Goal: Information Seeking & Learning: Find specific fact

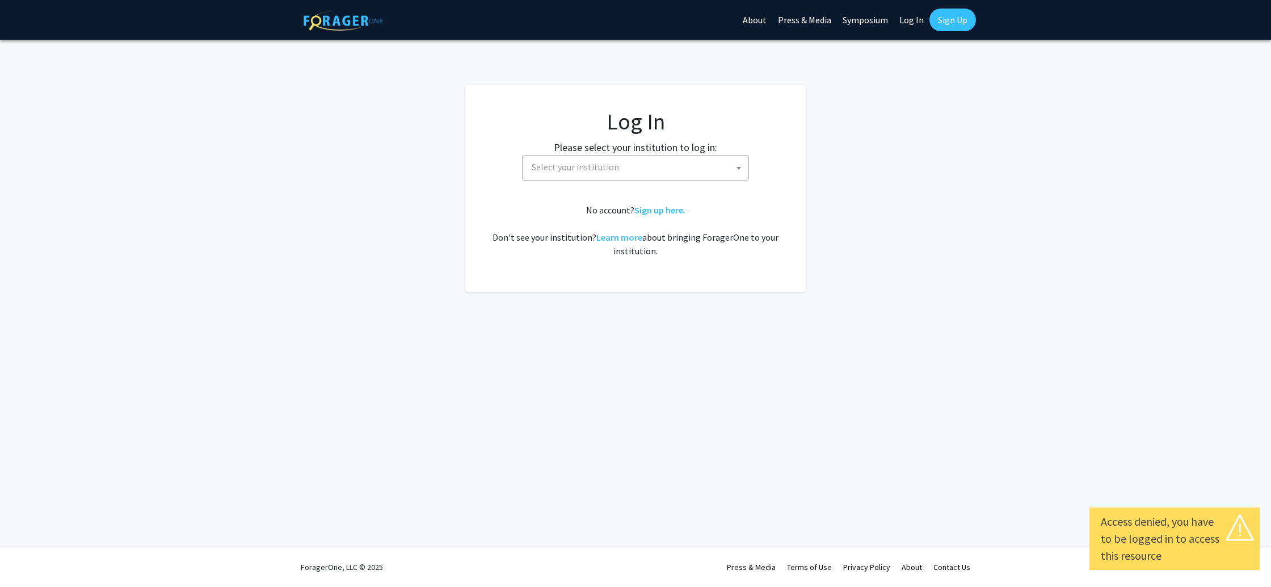
click at [568, 170] on span "Select your institution" at bounding box center [575, 166] width 87 height 11
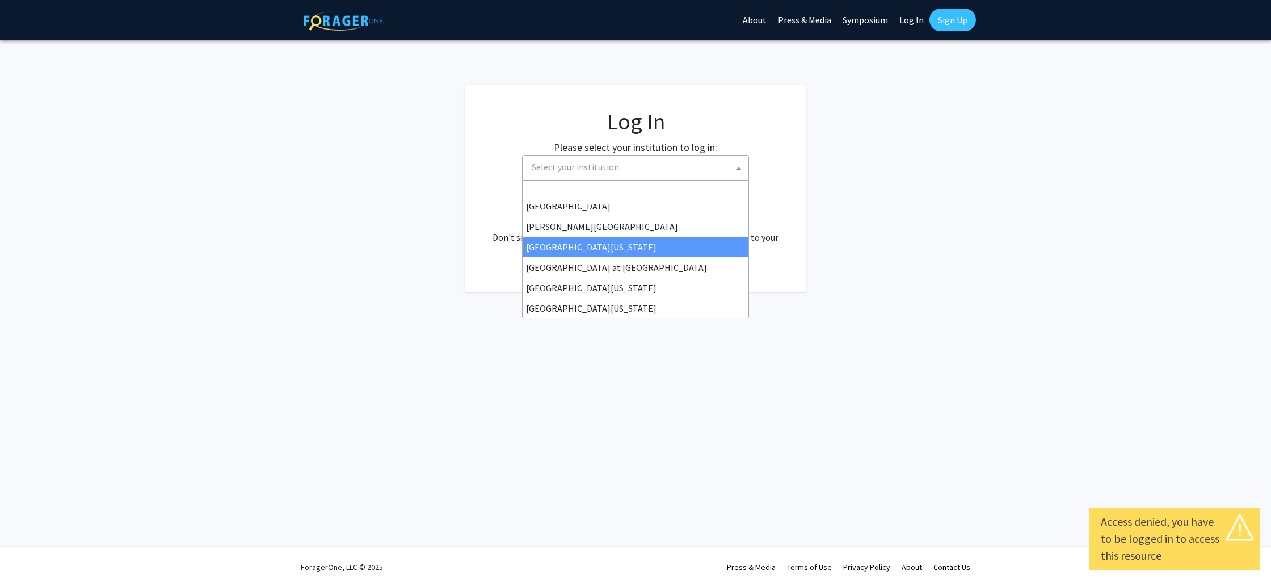
scroll to position [368, 0]
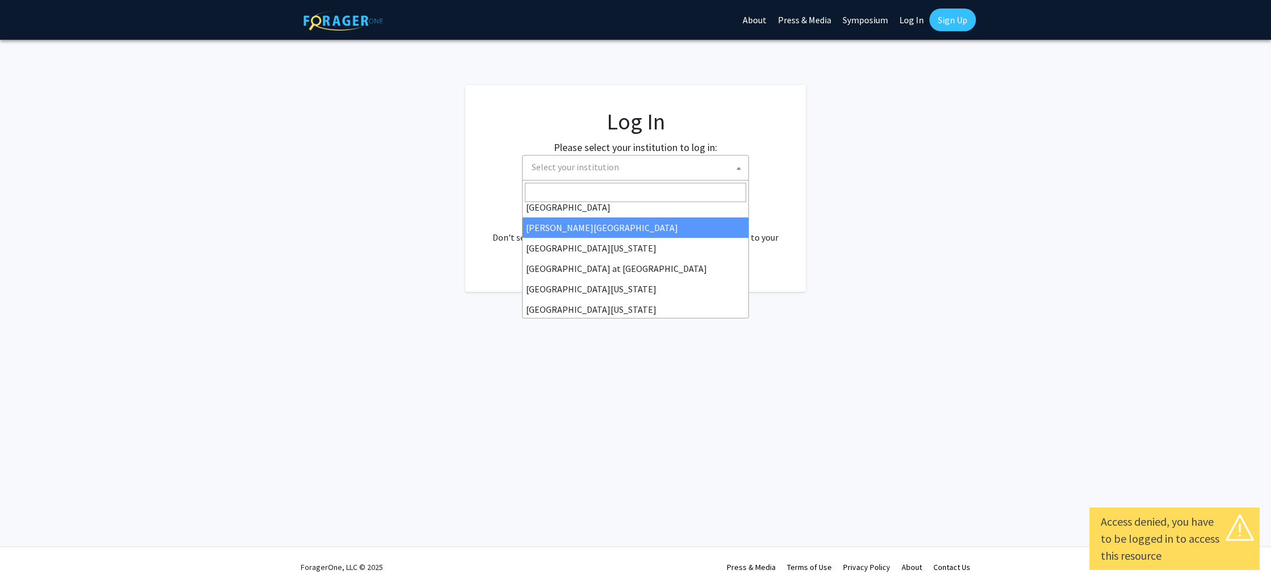
select select "24"
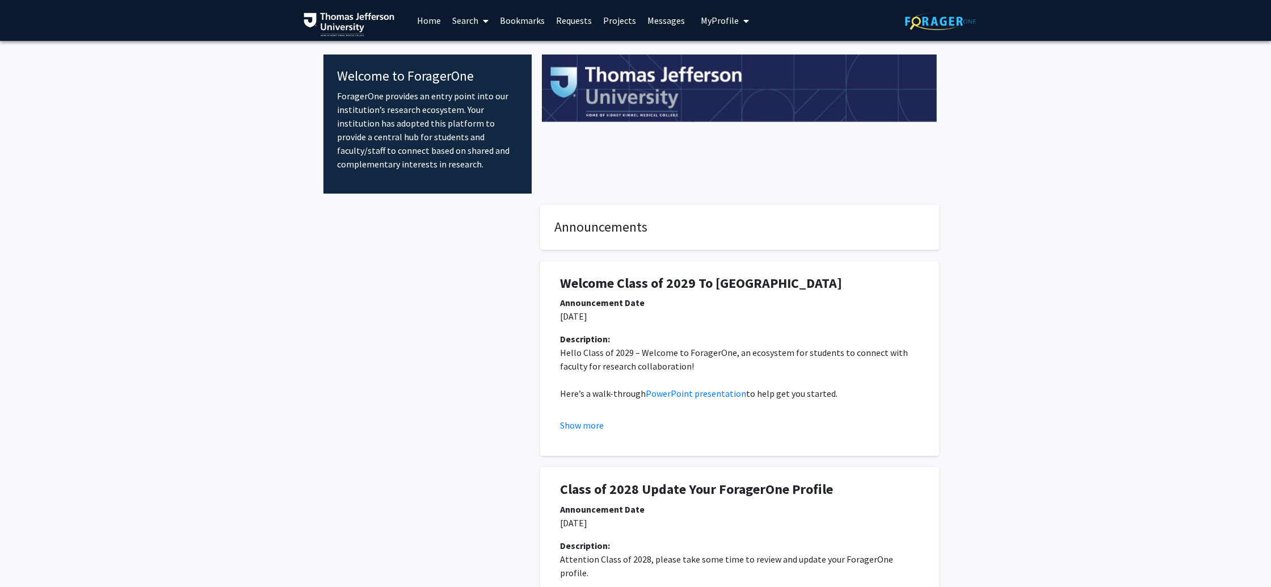
click at [622, 24] on link "Projects" at bounding box center [619, 21] width 44 height 40
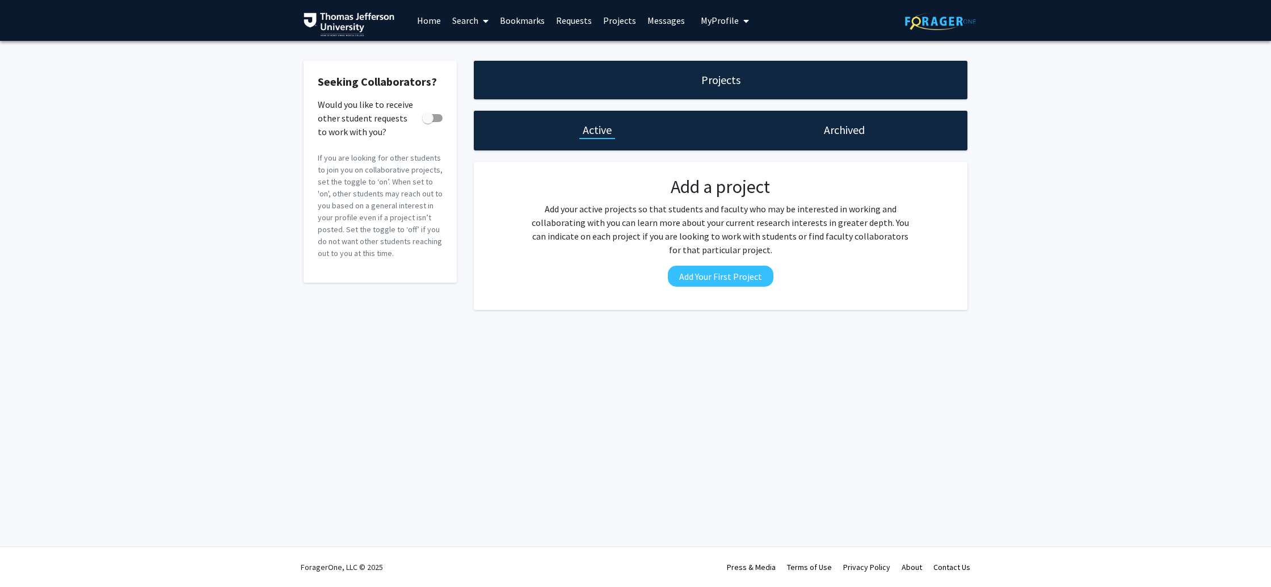
click at [434, 21] on link "Home" at bounding box center [428, 21] width 35 height 40
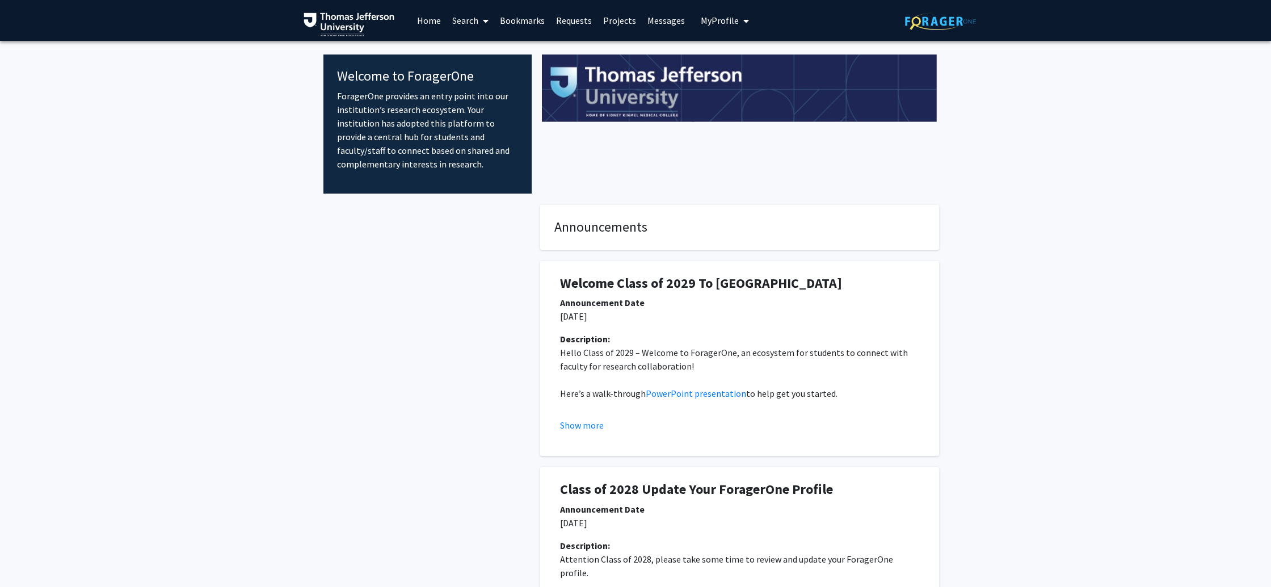
click at [575, 23] on link "Requests" at bounding box center [573, 21] width 47 height 40
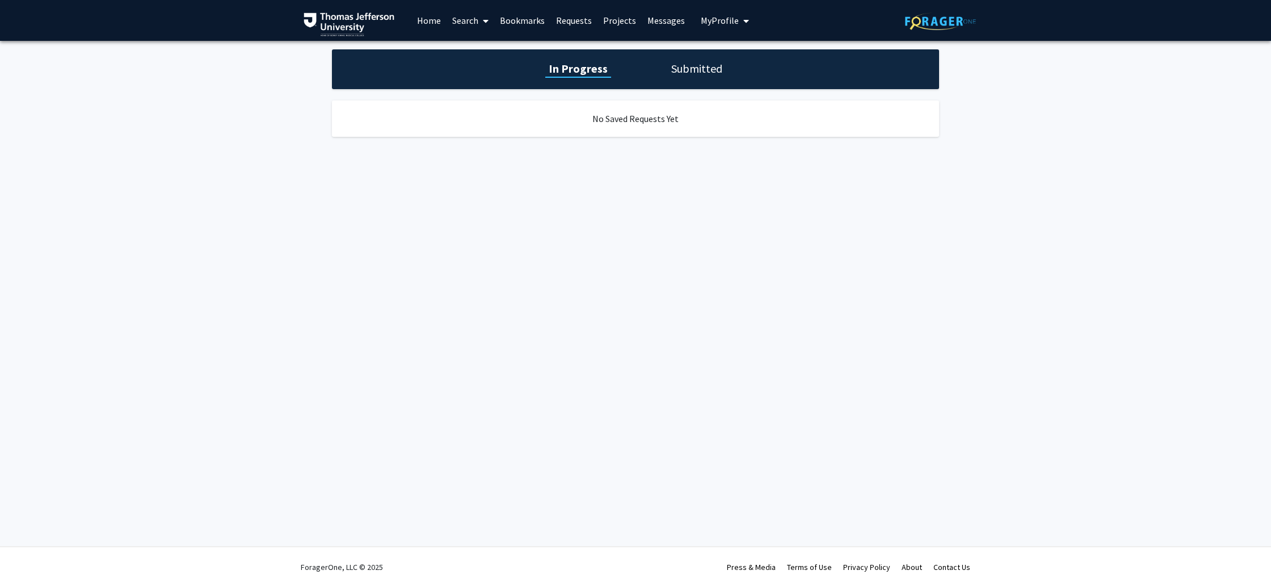
click at [626, 22] on link "Projects" at bounding box center [619, 21] width 44 height 40
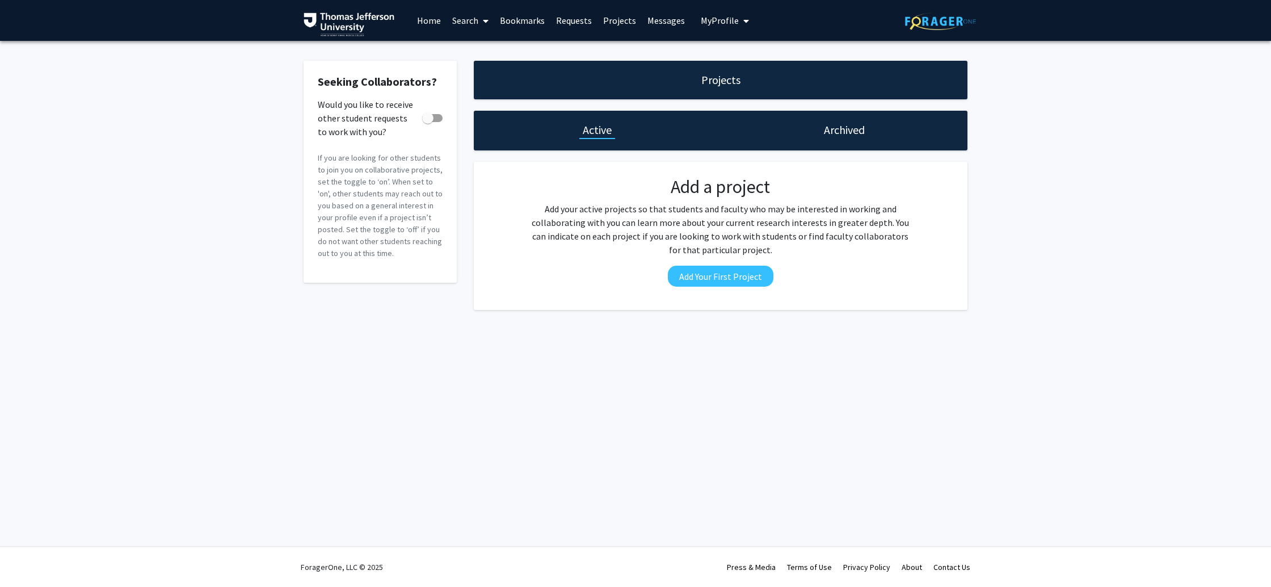
click at [679, 23] on link "Messages" at bounding box center [666, 21] width 49 height 40
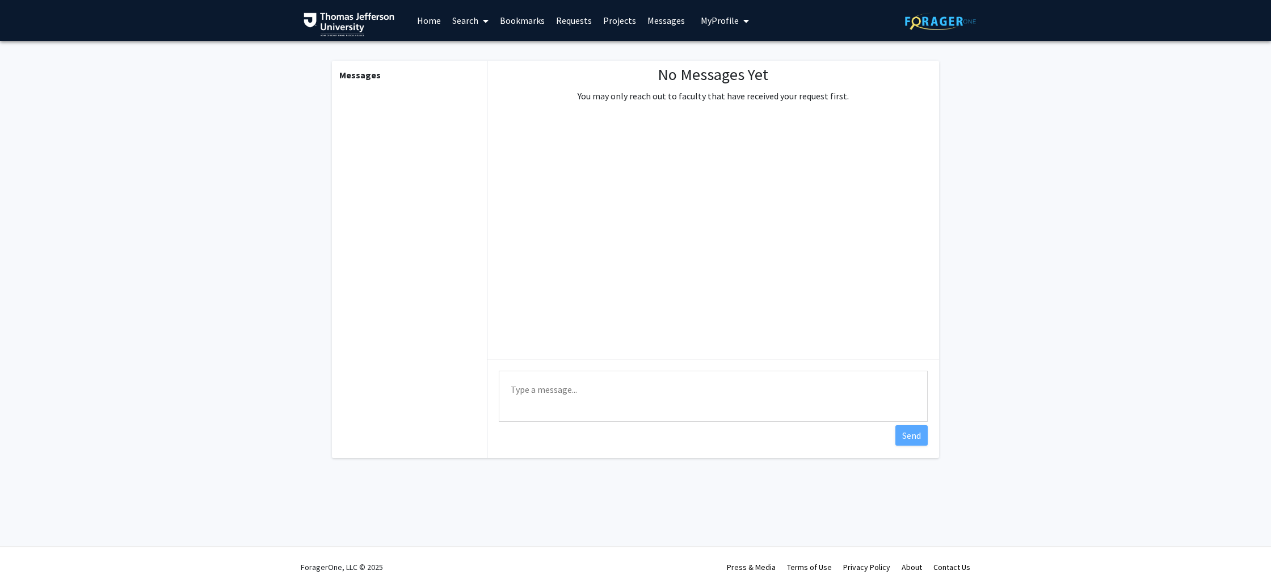
click at [468, 21] on link "Search" at bounding box center [470, 21] width 48 height 40
click at [475, 52] on span "Faculty/Staff" at bounding box center [487, 52] width 83 height 23
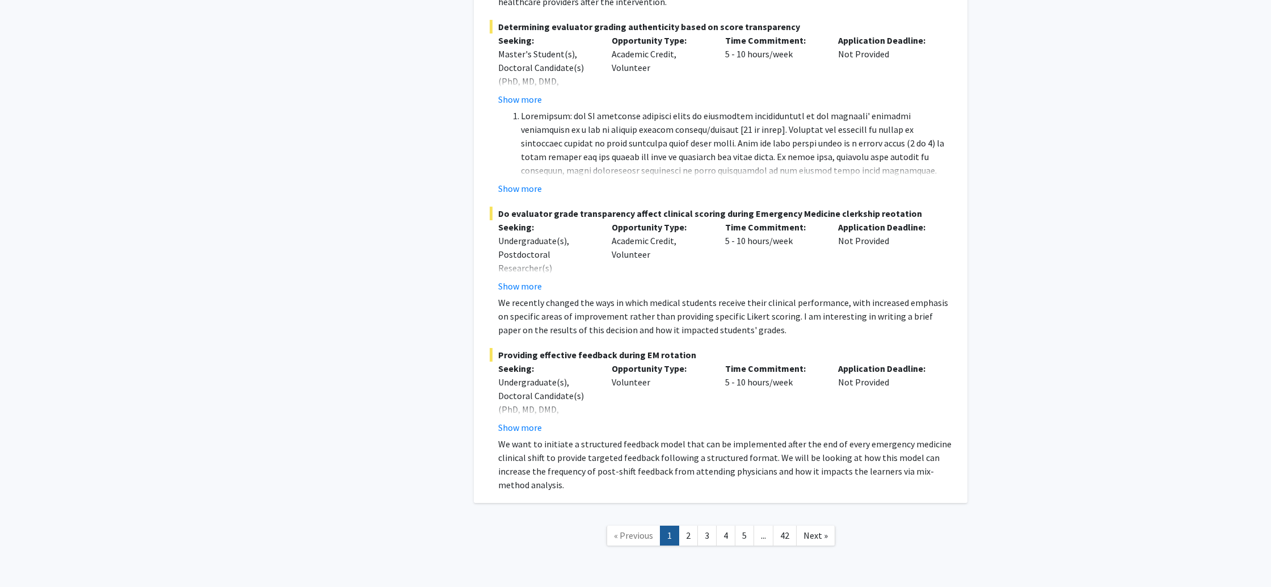
scroll to position [8301, 0]
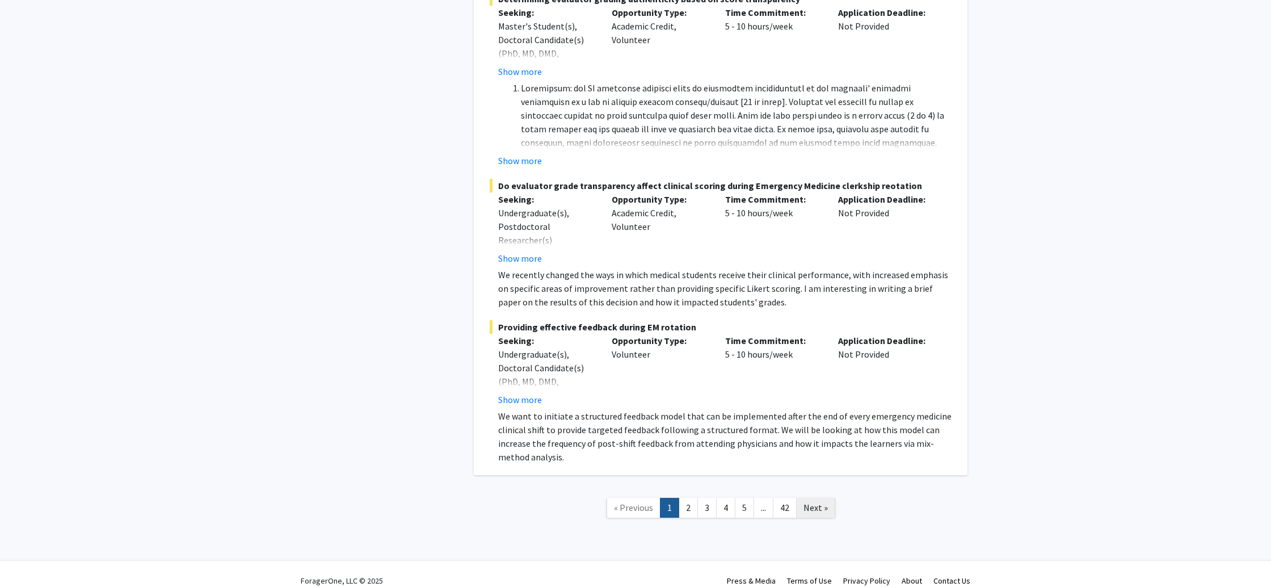
click at [815, 502] on span "Next »" at bounding box center [815, 507] width 24 height 11
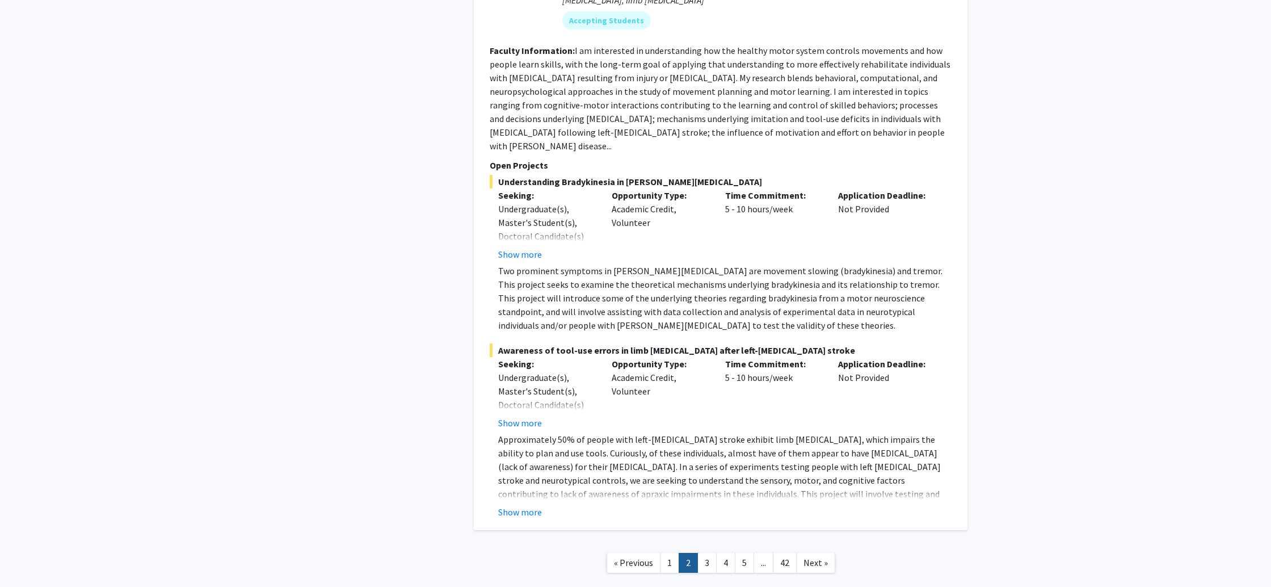
scroll to position [4594, 0]
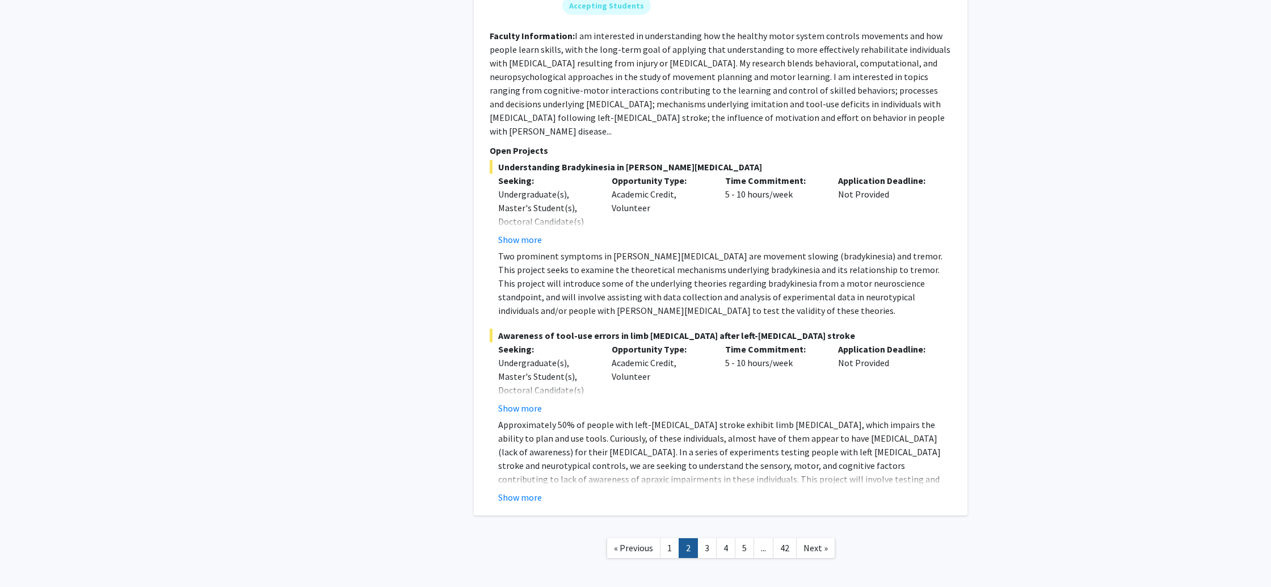
click at [713, 538] on link "3" at bounding box center [706, 548] width 19 height 20
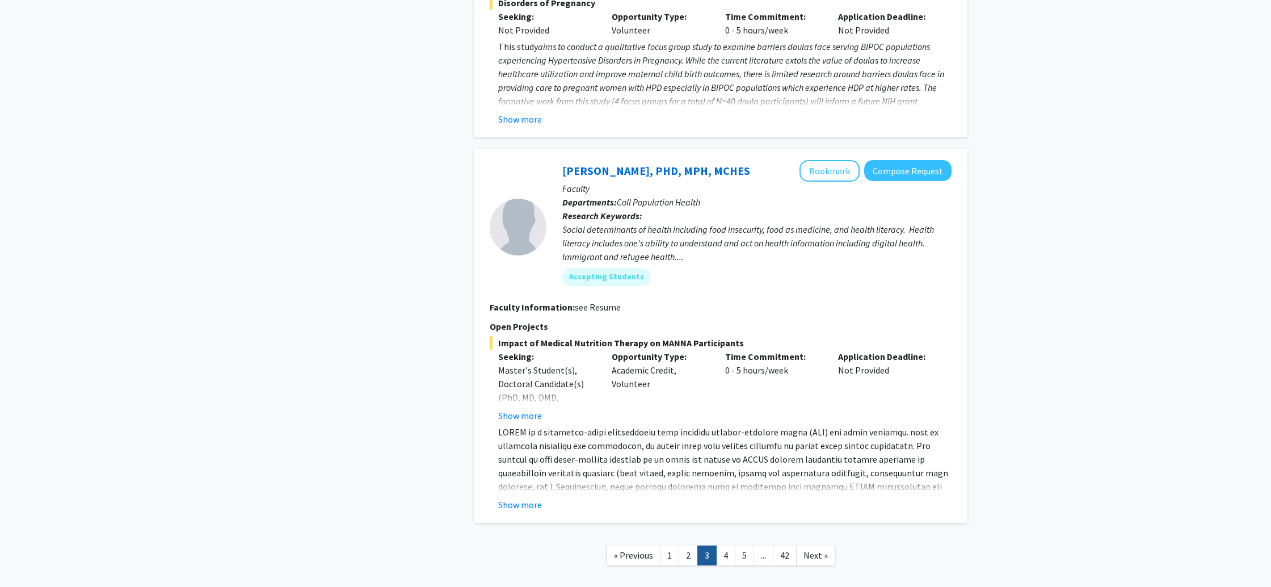
scroll to position [3606, 0]
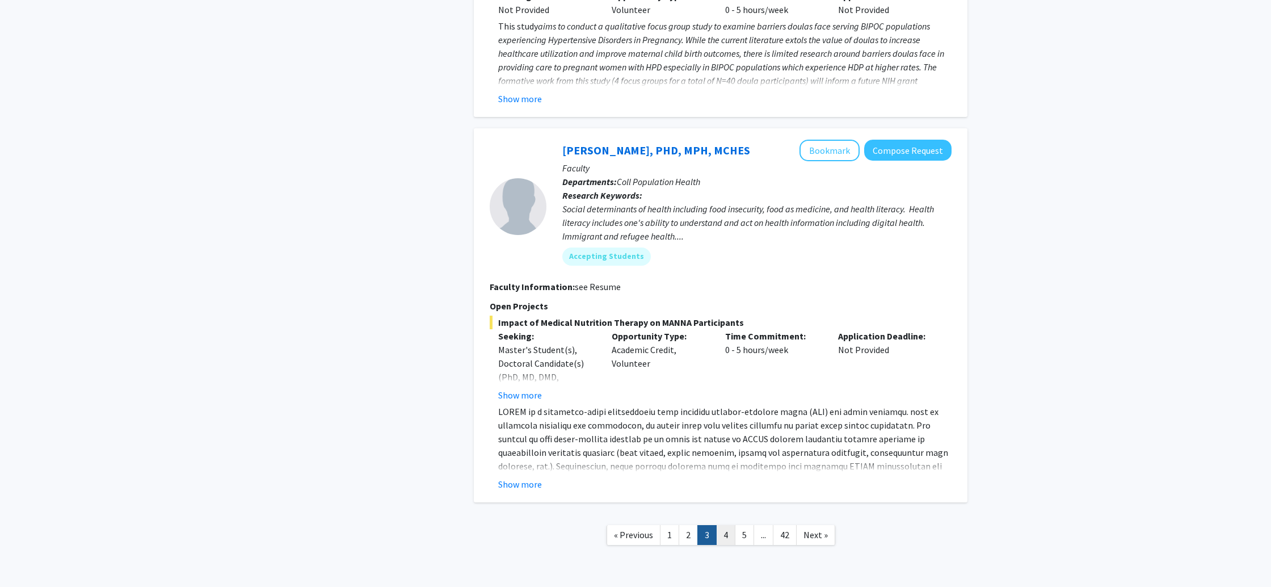
click at [723, 525] on link "4" at bounding box center [725, 535] width 19 height 20
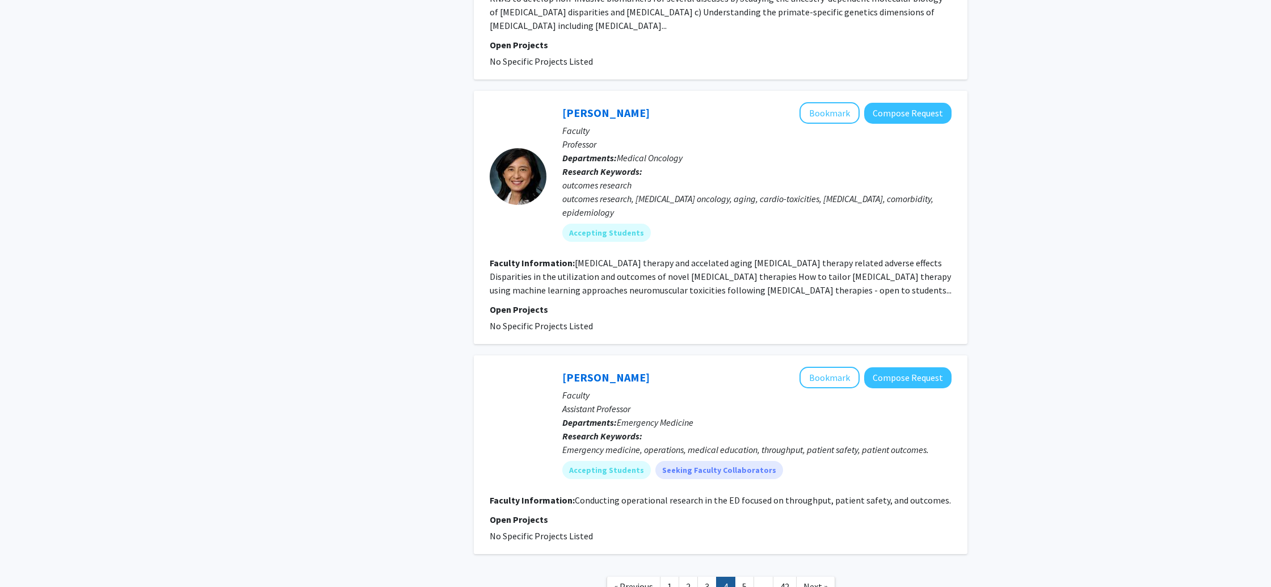
scroll to position [2773, 0]
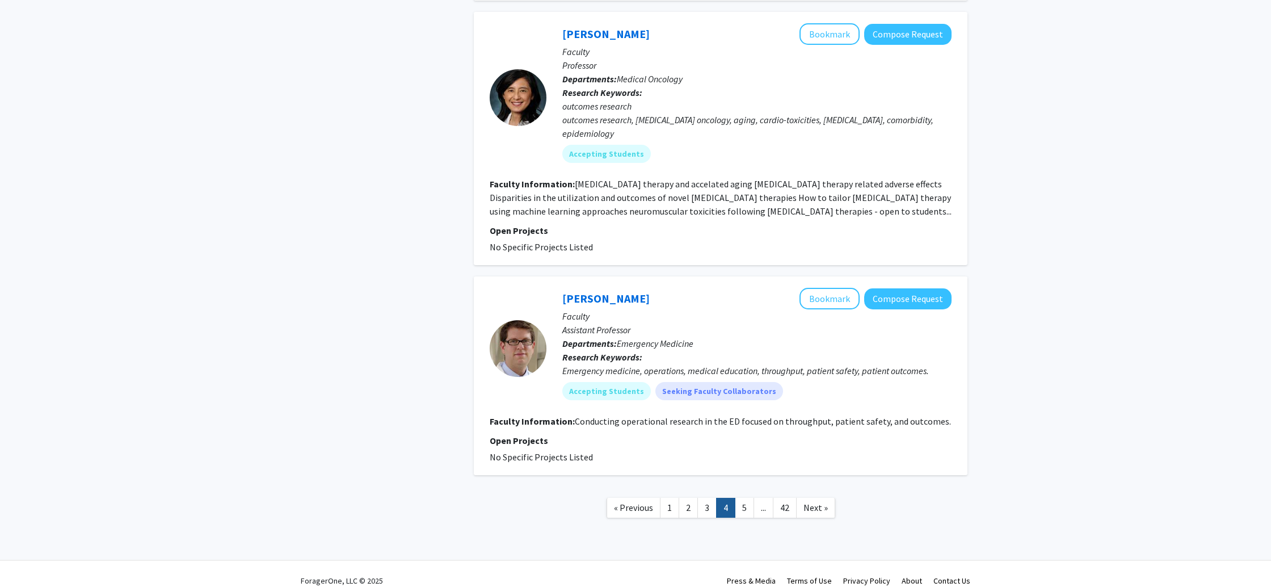
click at [739, 498] on link "5" at bounding box center [744, 508] width 19 height 20
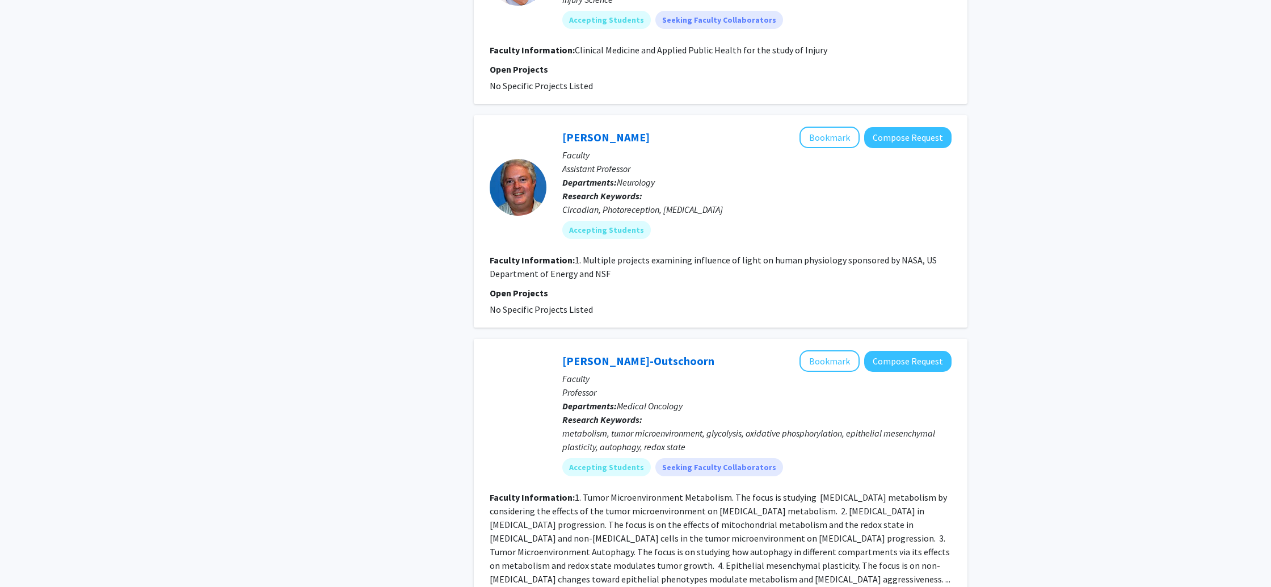
scroll to position [2313, 0]
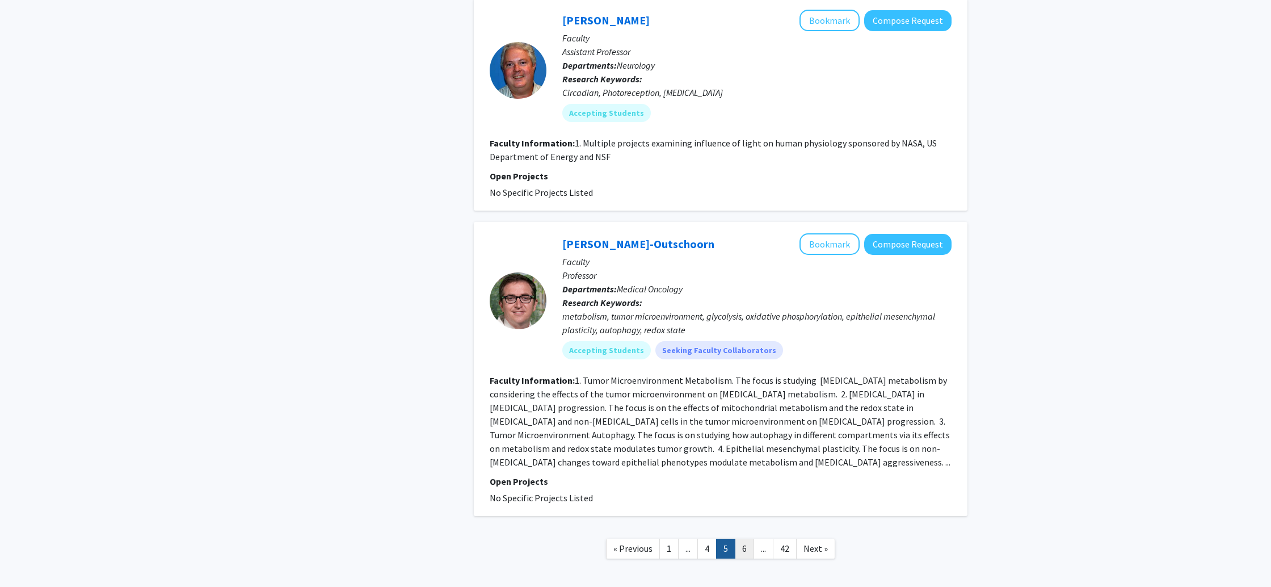
click at [743, 538] on link "6" at bounding box center [744, 548] width 19 height 20
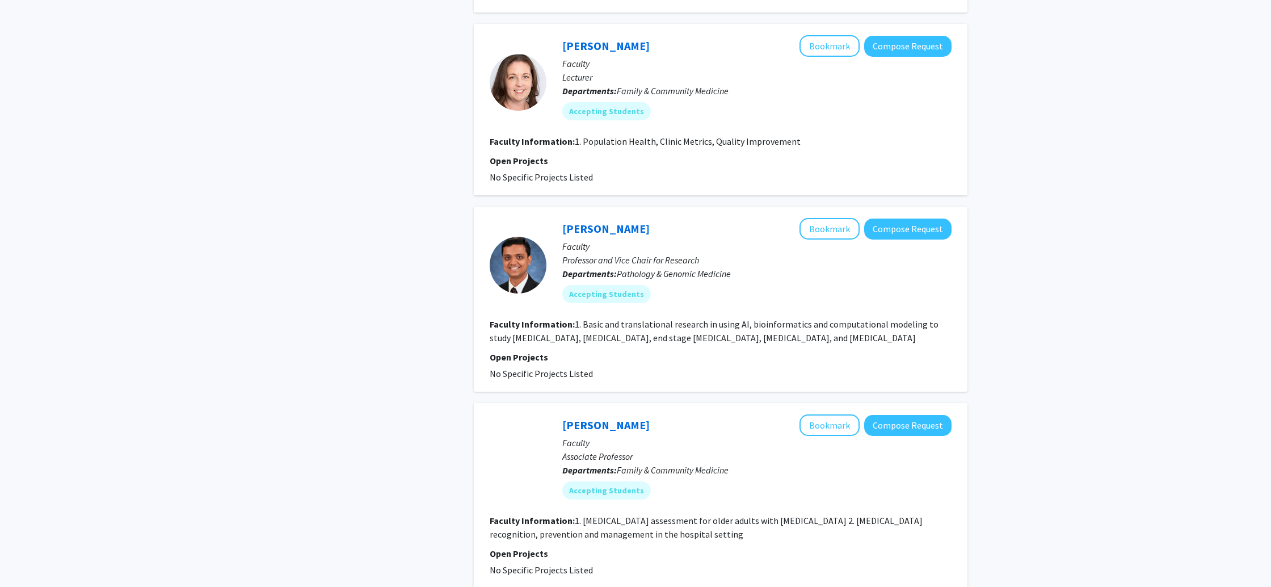
scroll to position [2018, 0]
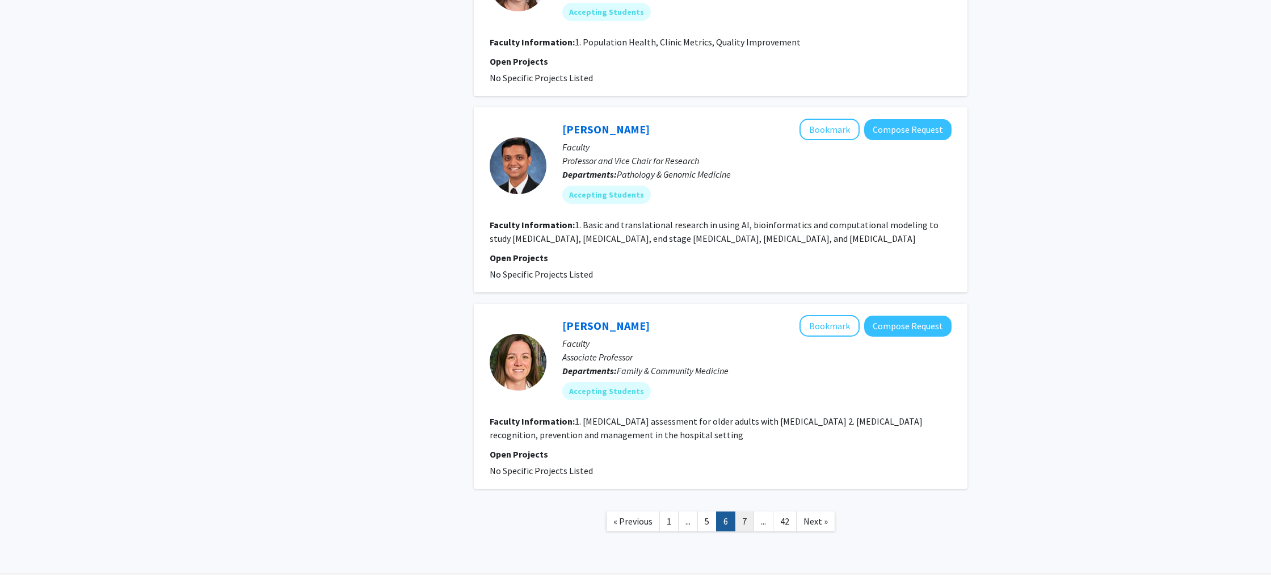
click at [742, 511] on link "7" at bounding box center [744, 521] width 19 height 20
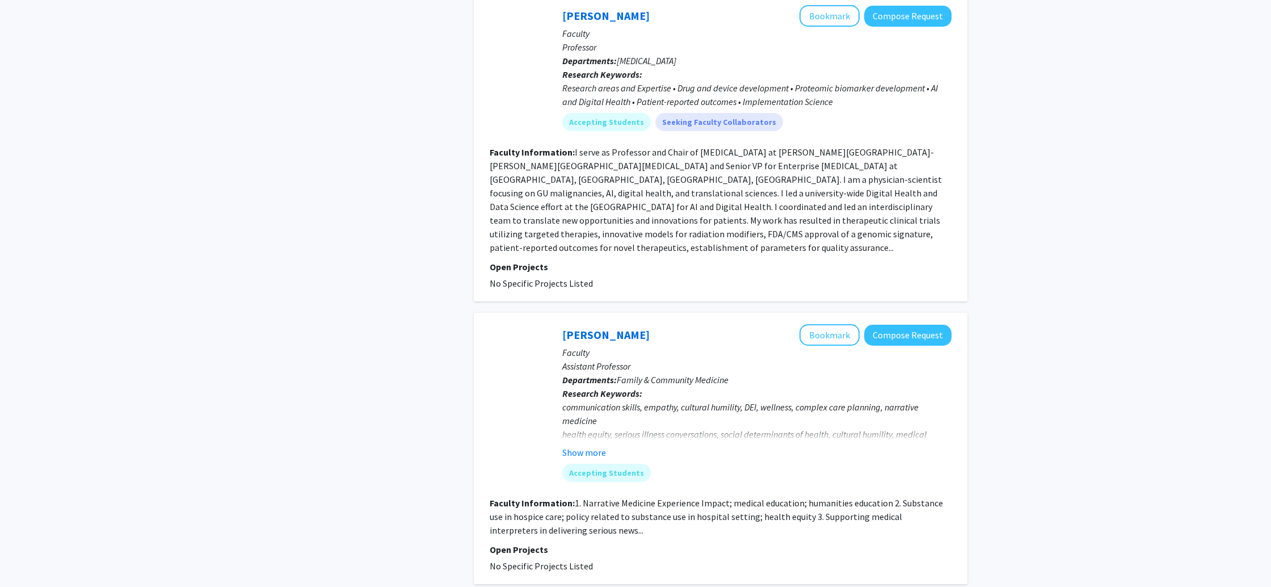
scroll to position [2386, 0]
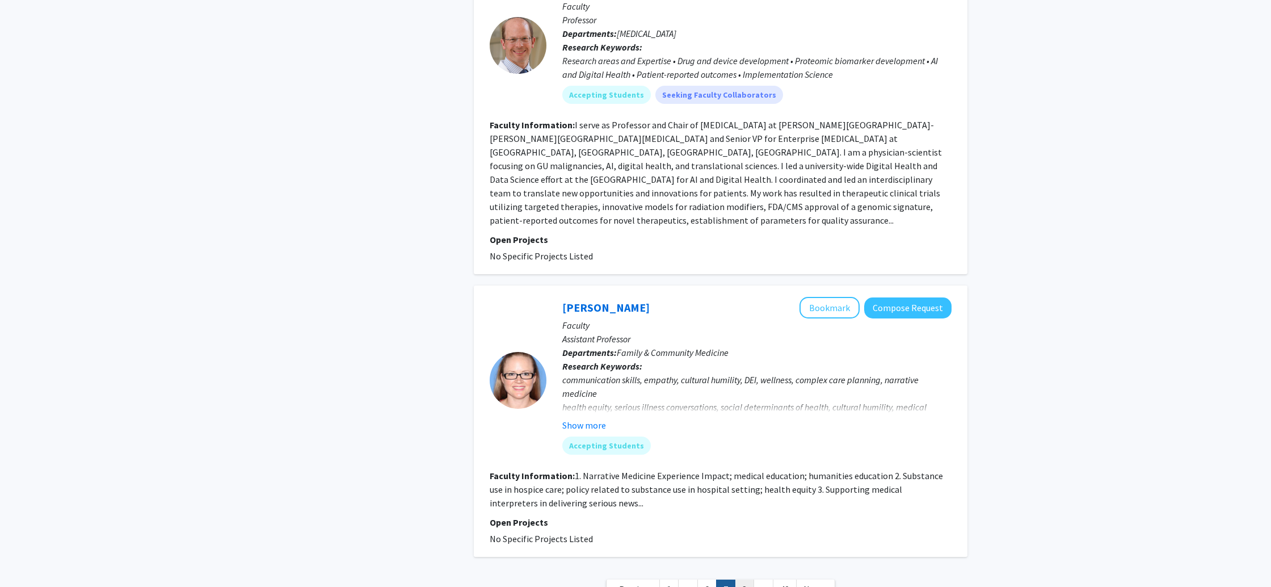
click at [748, 579] on link "8" at bounding box center [744, 589] width 19 height 20
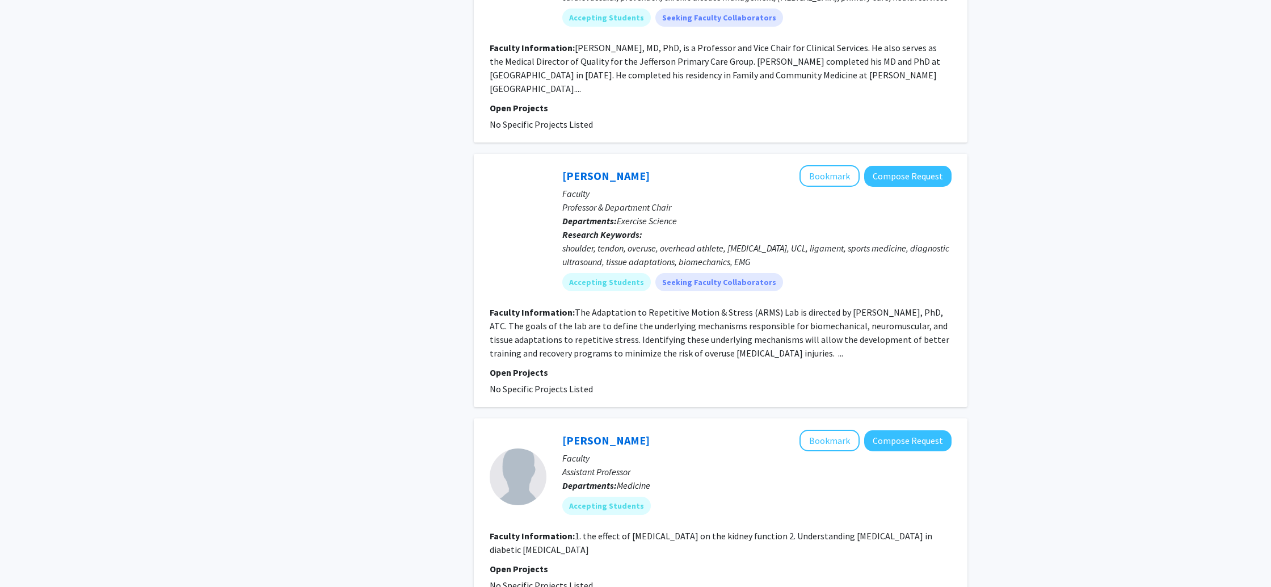
scroll to position [2327, 0]
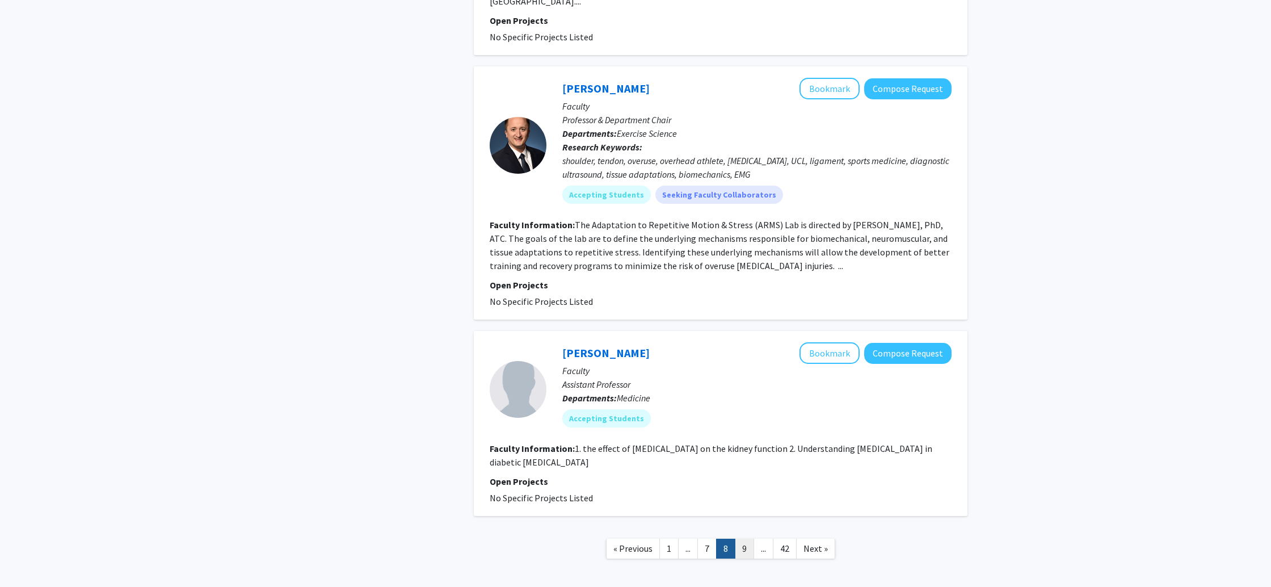
click at [744, 538] on link "9" at bounding box center [744, 548] width 19 height 20
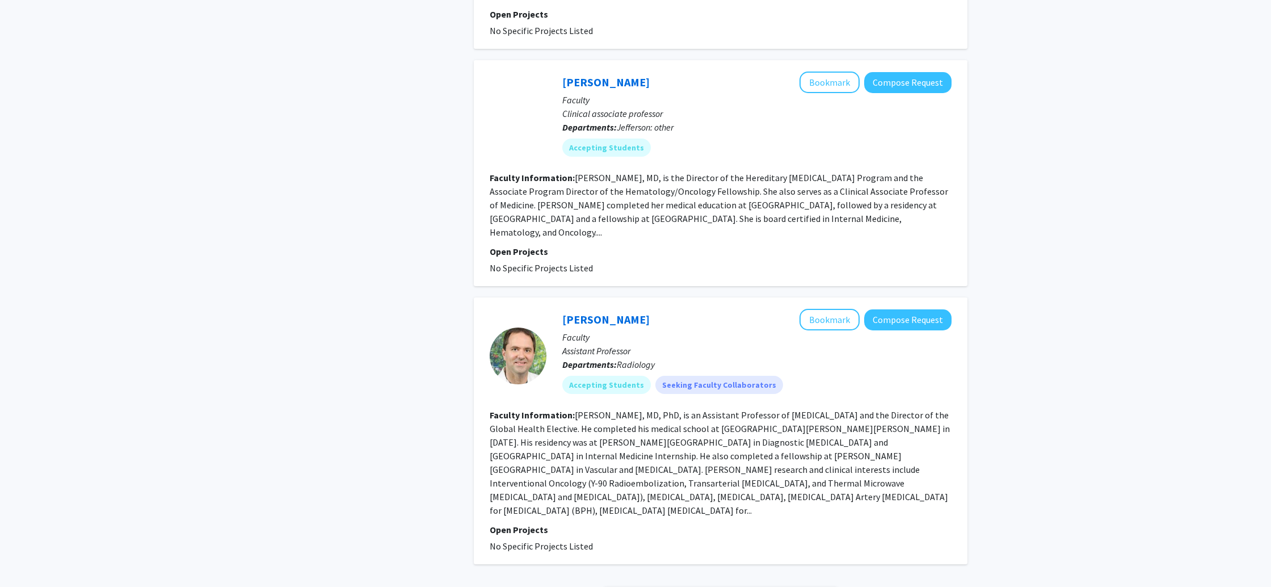
scroll to position [2290, 0]
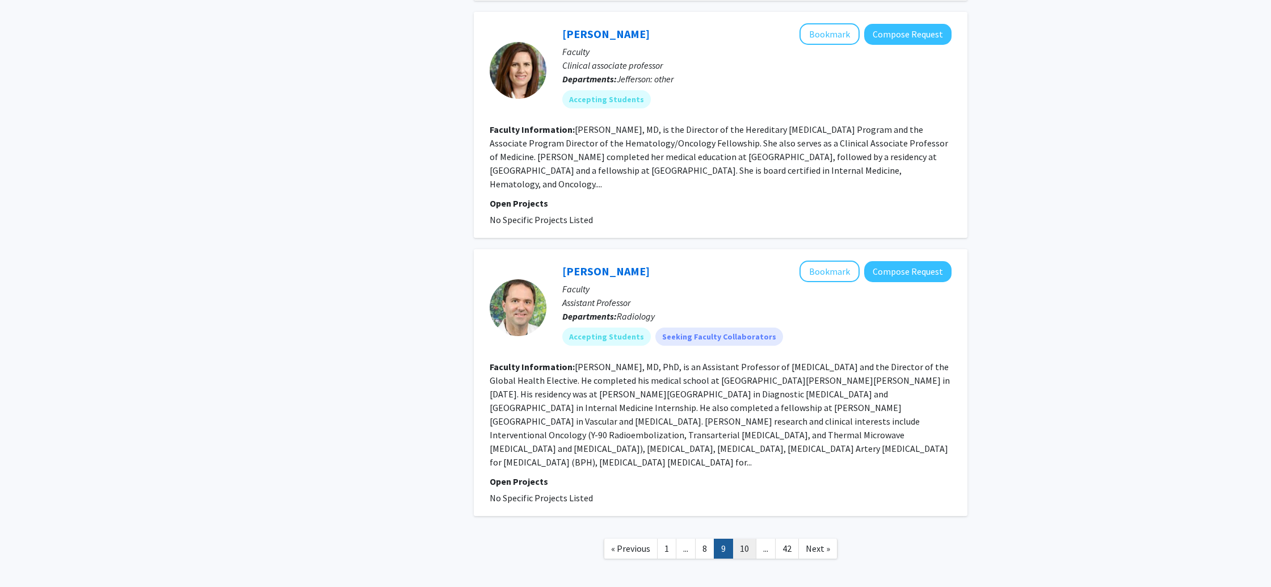
click at [740, 538] on link "10" at bounding box center [744, 548] width 24 height 20
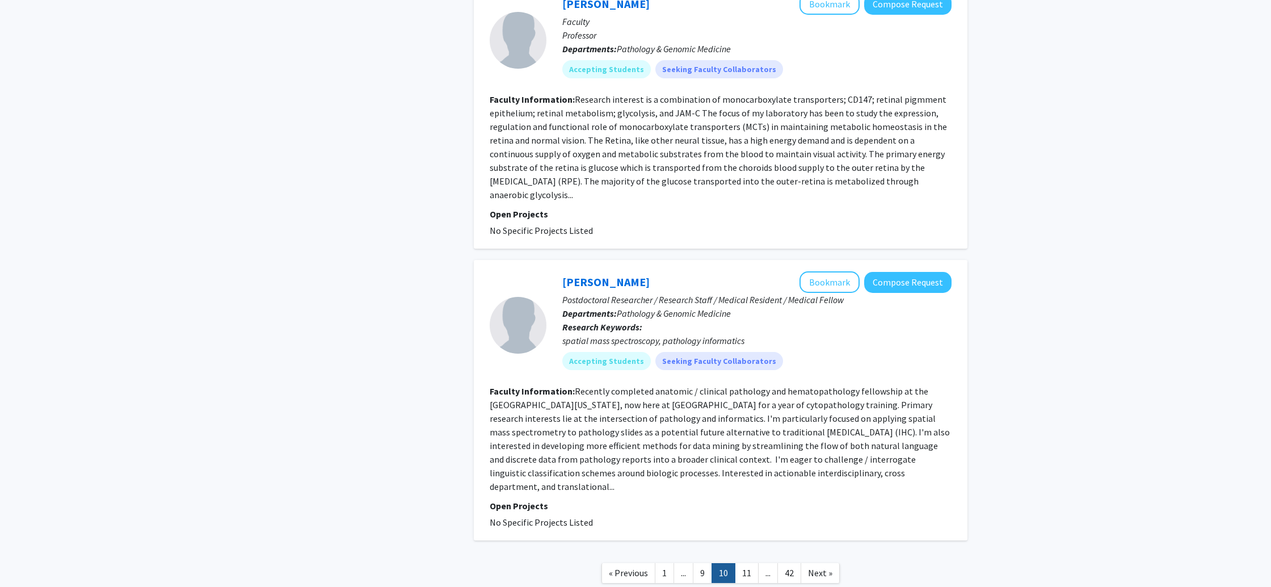
scroll to position [1932, 0]
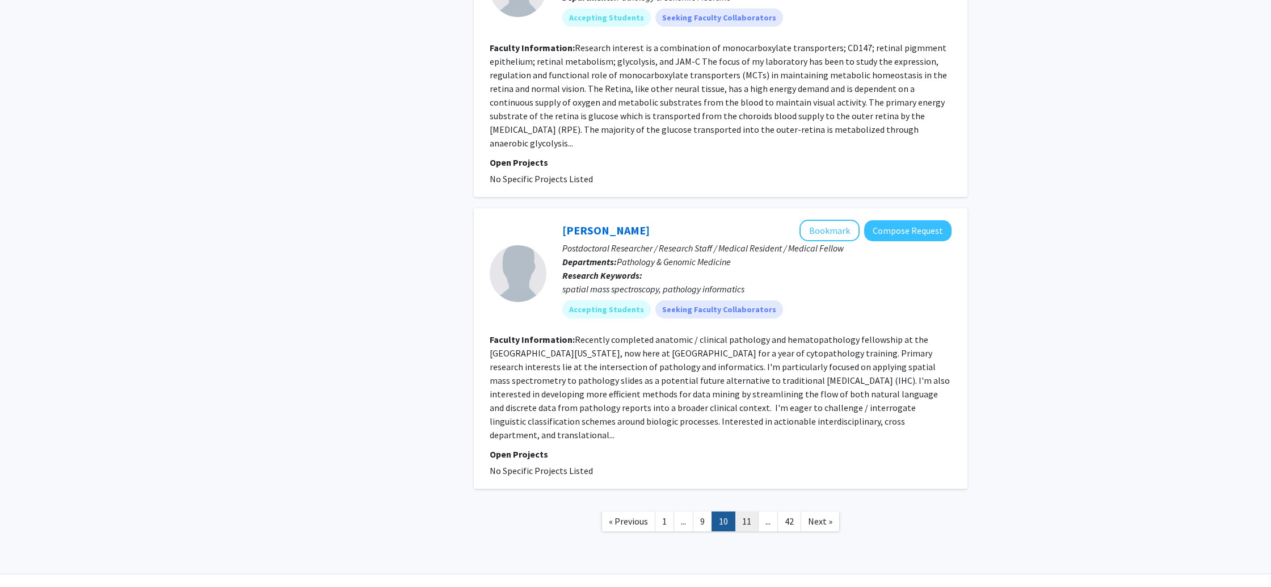
click at [743, 511] on link "11" at bounding box center [747, 521] width 24 height 20
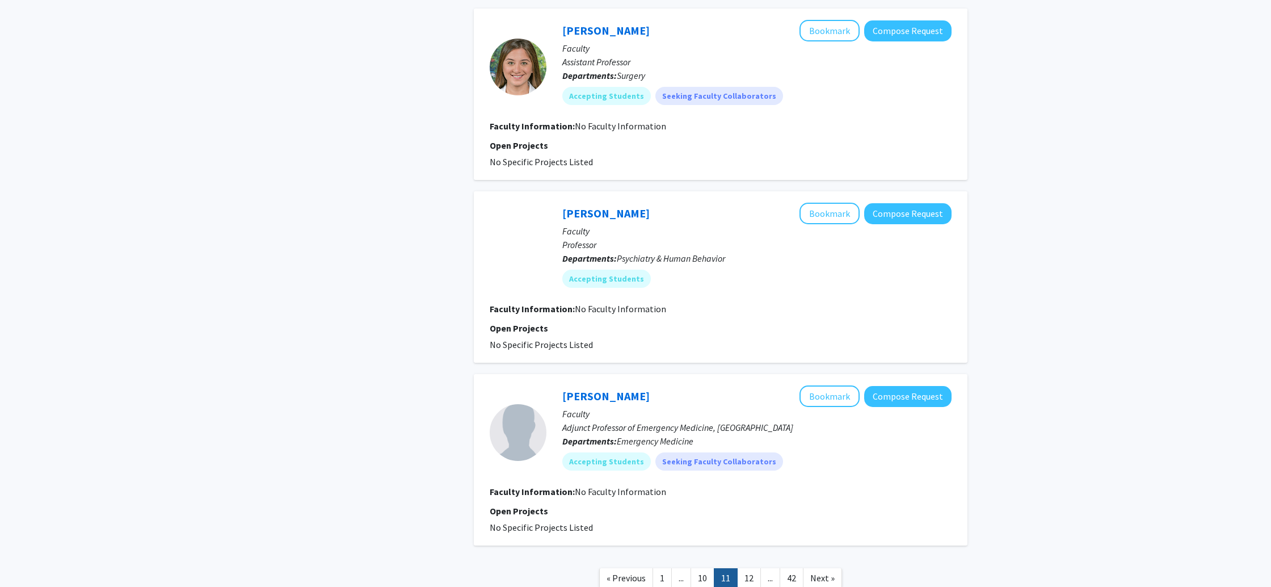
scroll to position [1755, 0]
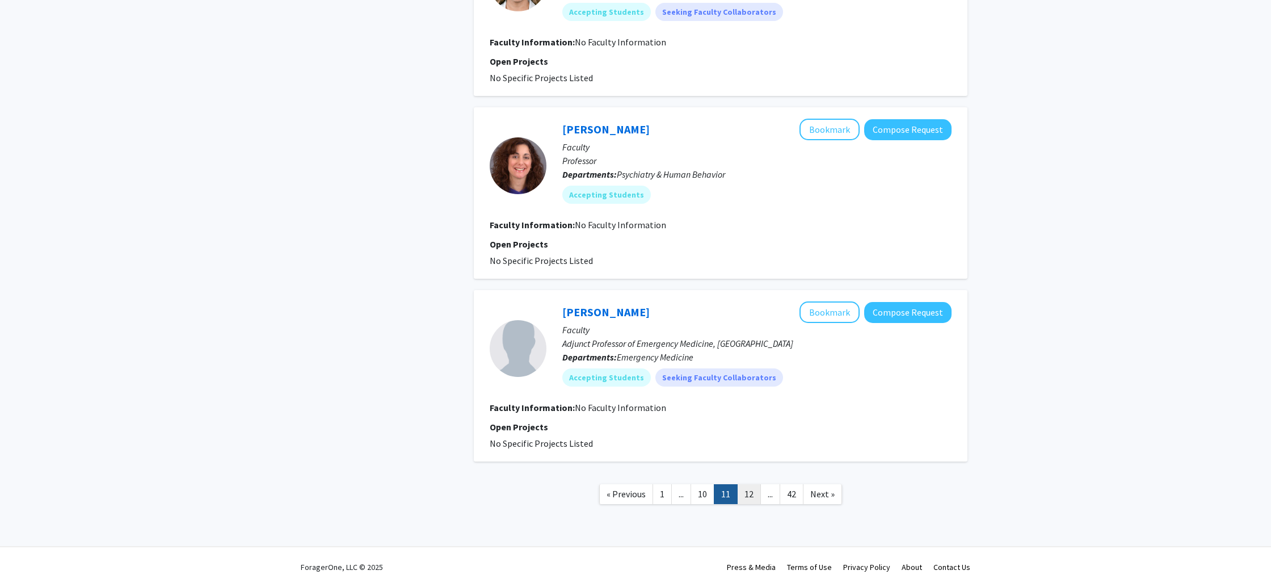
click at [751, 492] on link "12" at bounding box center [749, 494] width 24 height 20
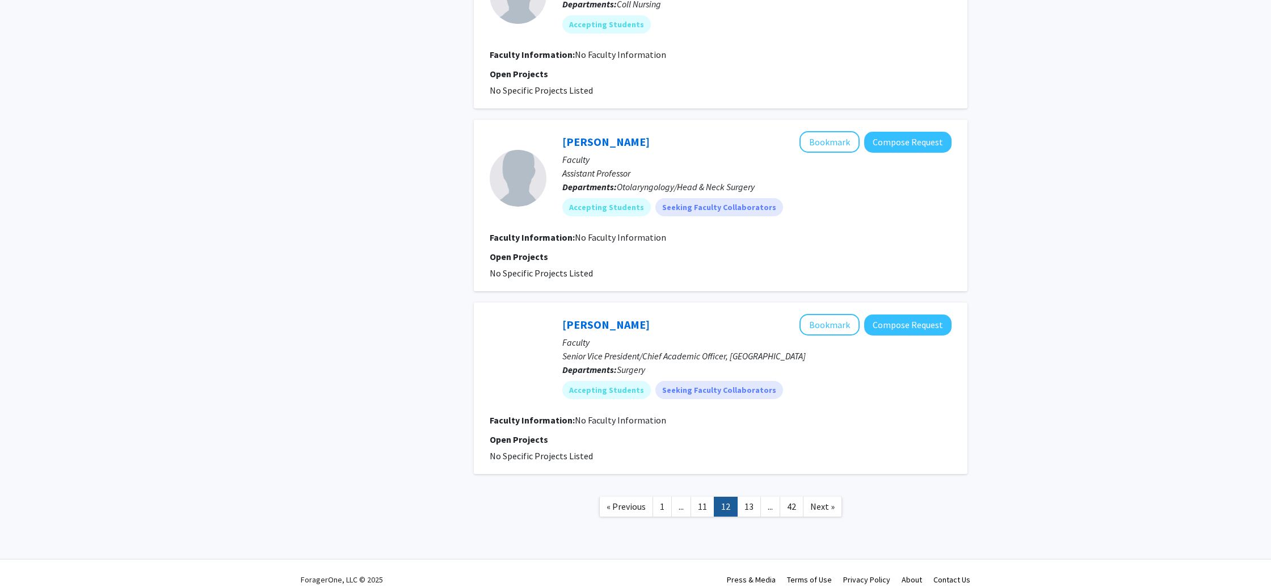
scroll to position [1537, 0]
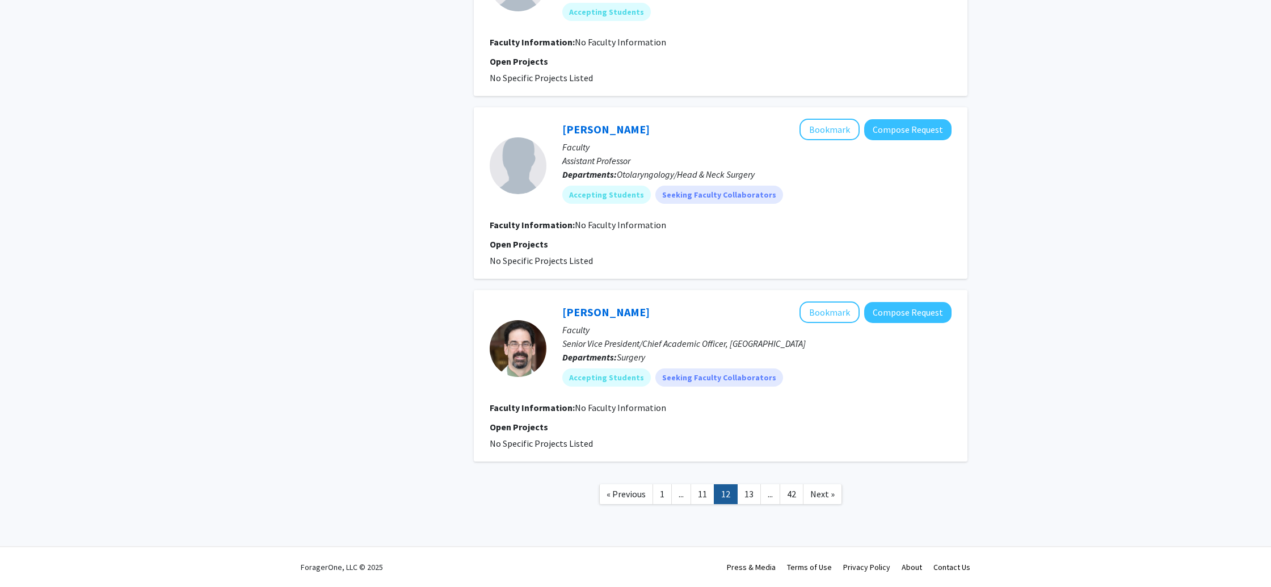
click at [742, 496] on link "13" at bounding box center [749, 494] width 24 height 20
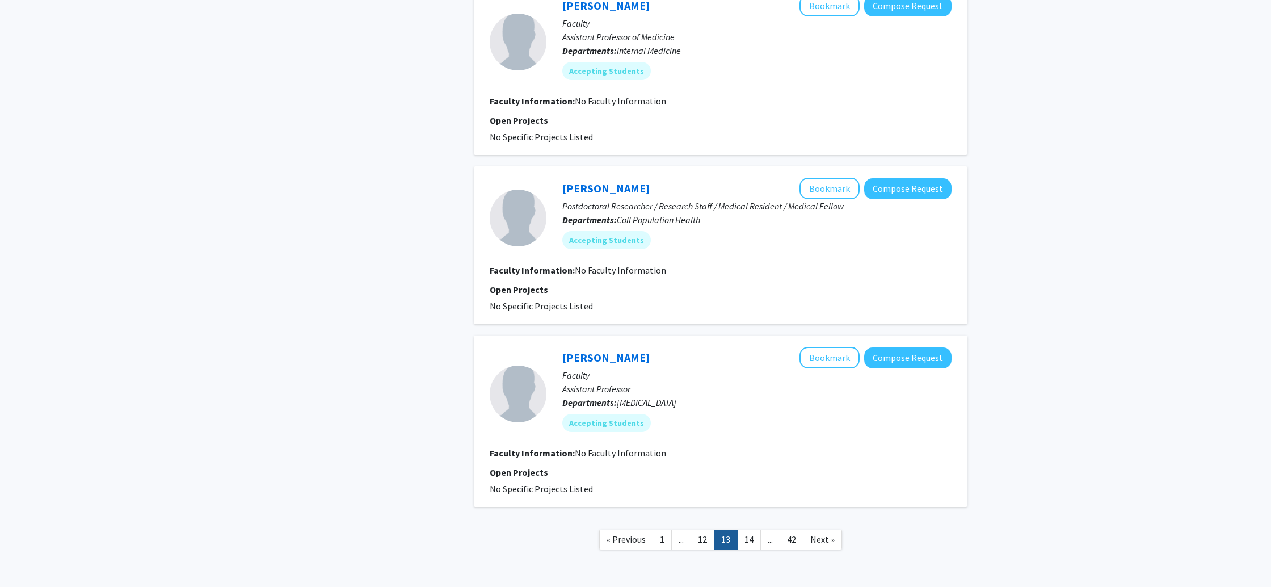
scroll to position [1428, 0]
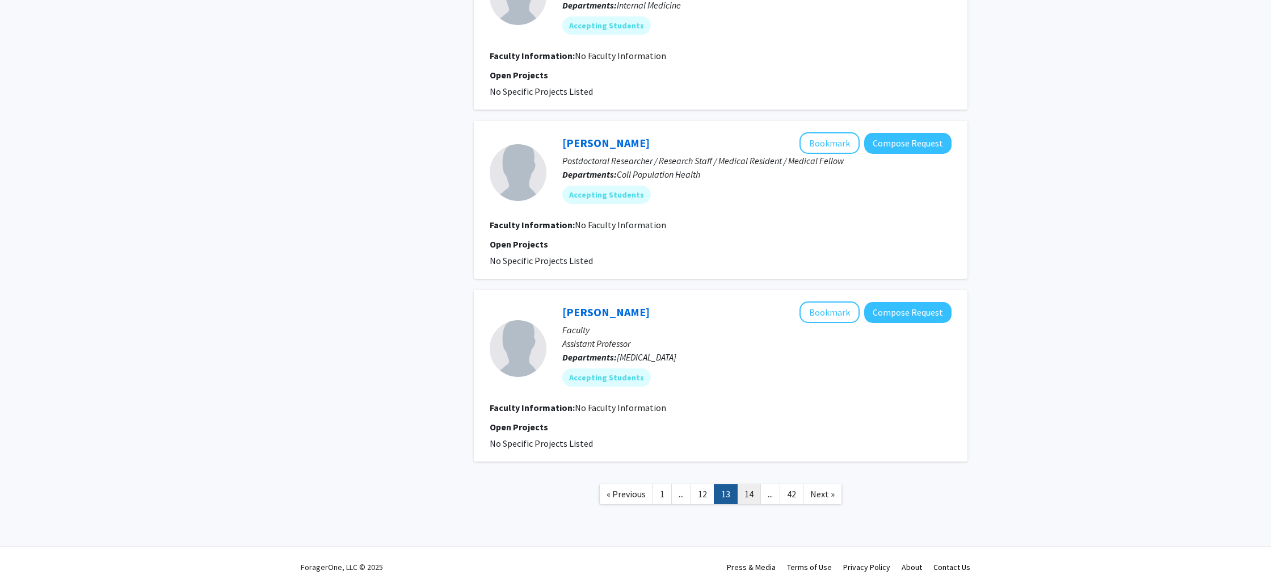
click at [745, 495] on link "14" at bounding box center [749, 494] width 24 height 20
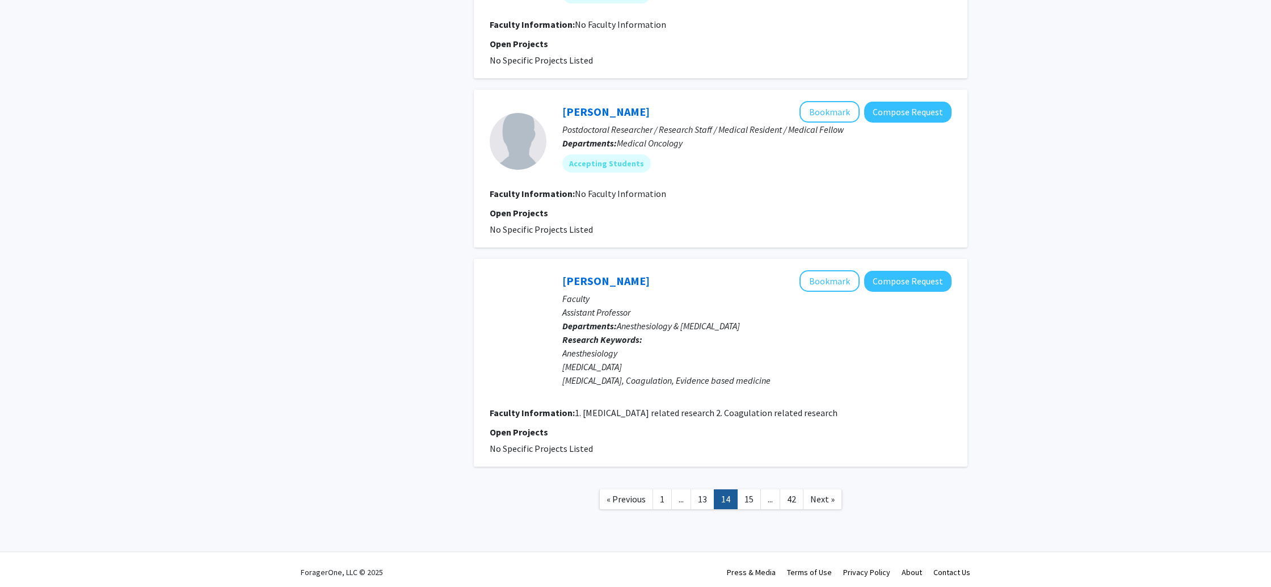
scroll to position [1464, 0]
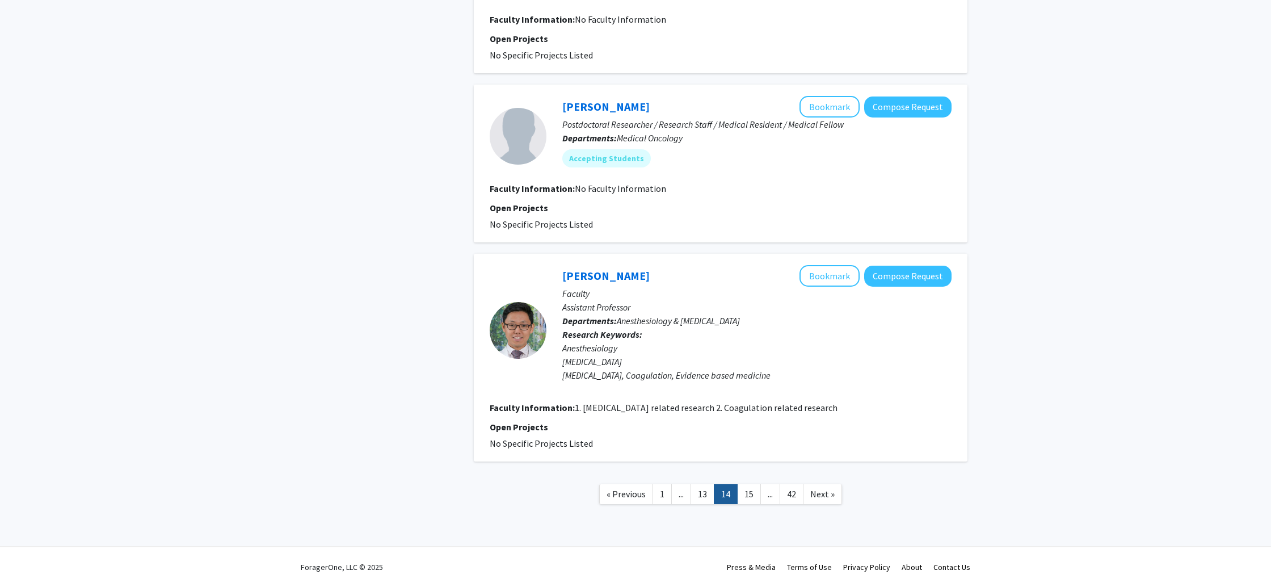
click at [745, 495] on link "15" at bounding box center [749, 494] width 24 height 20
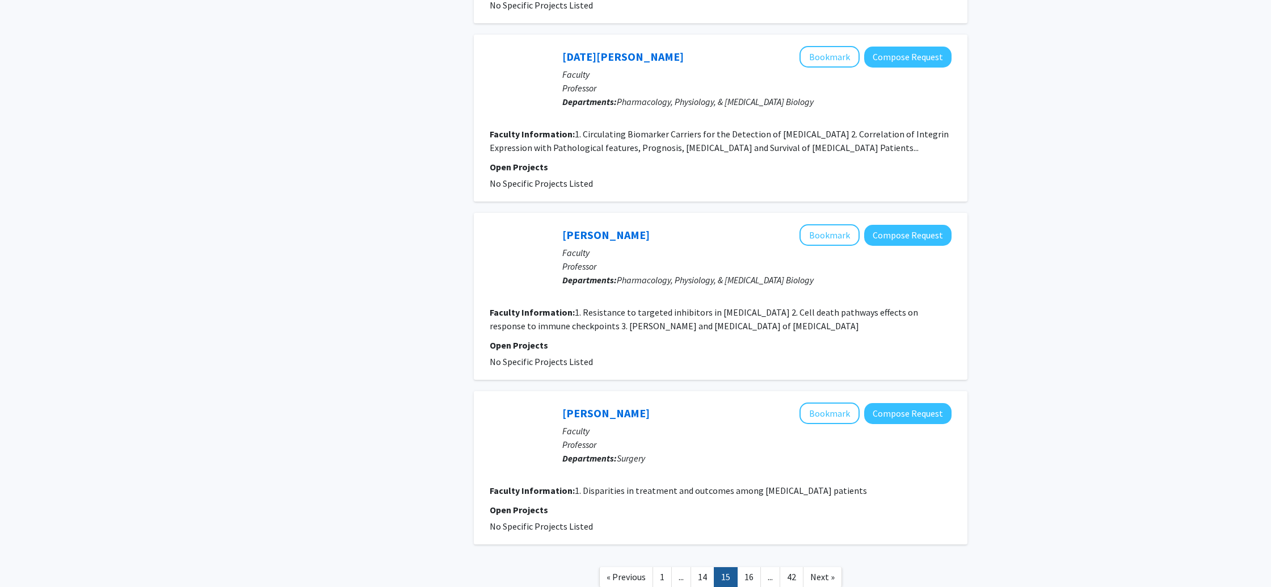
scroll to position [1558, 0]
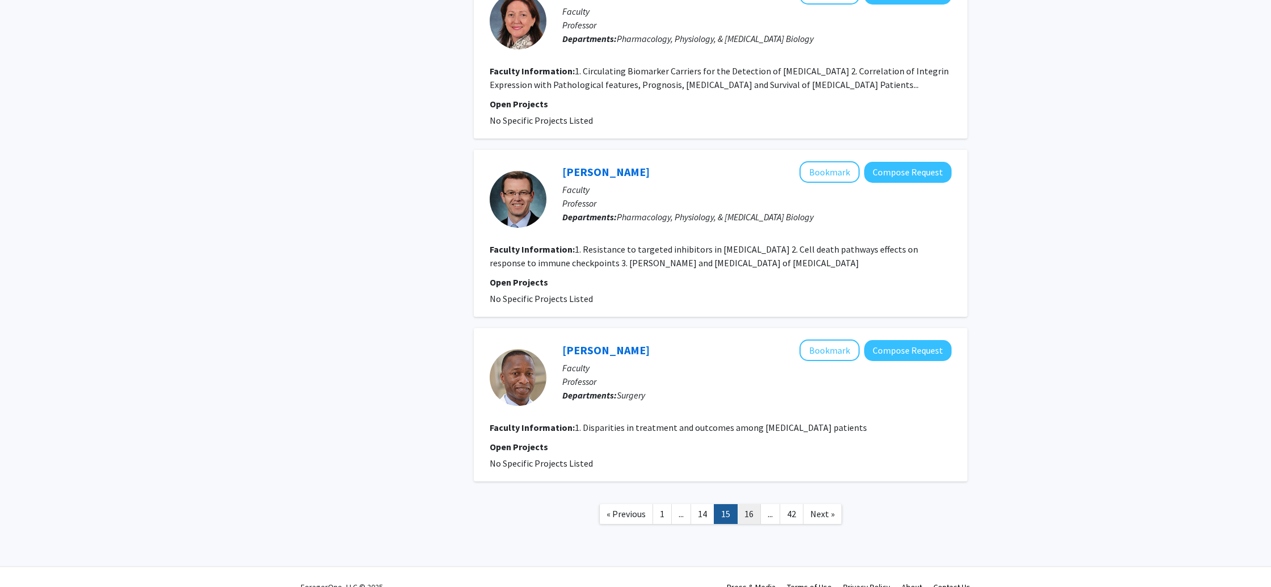
click at [745, 515] on link "16" at bounding box center [749, 514] width 24 height 20
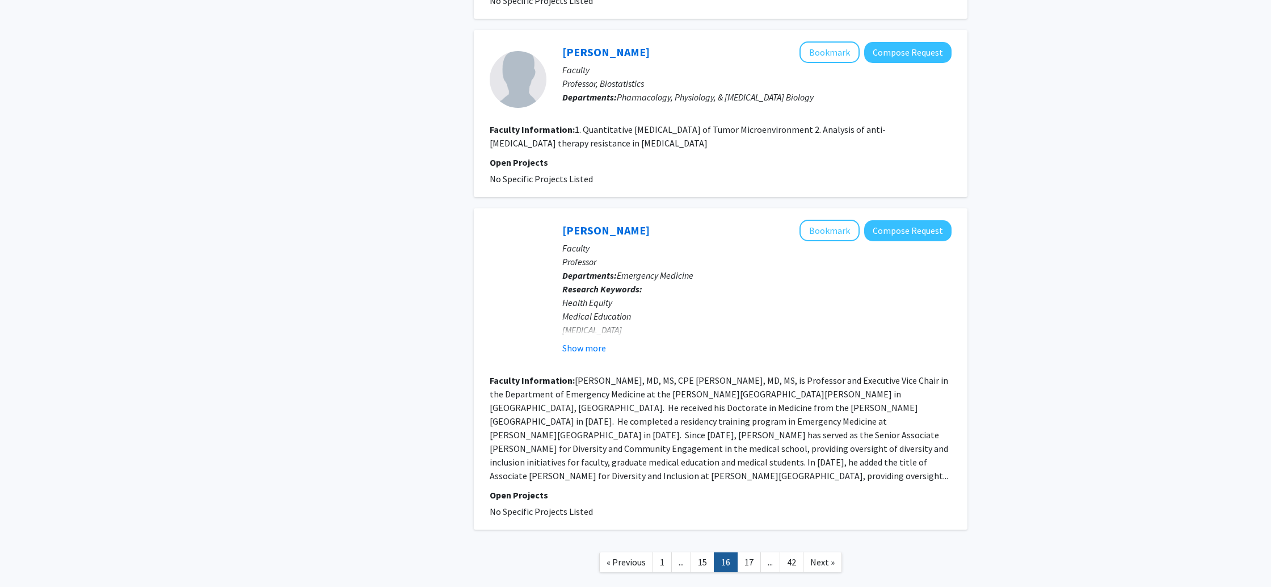
scroll to position [1977, 0]
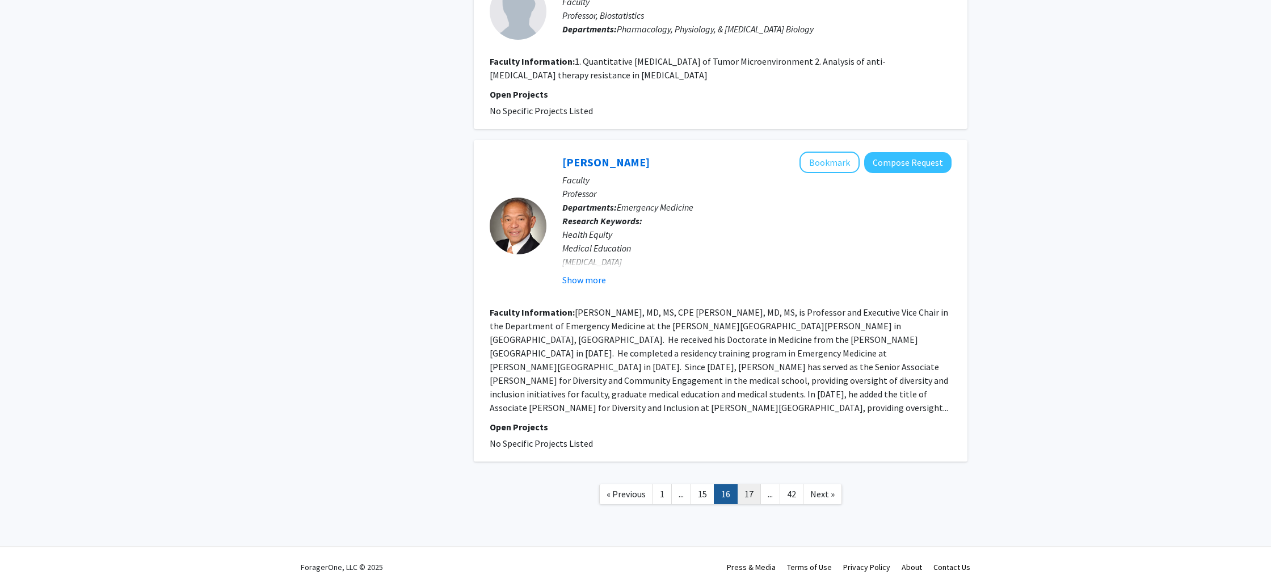
click at [747, 499] on link "17" at bounding box center [749, 494] width 24 height 20
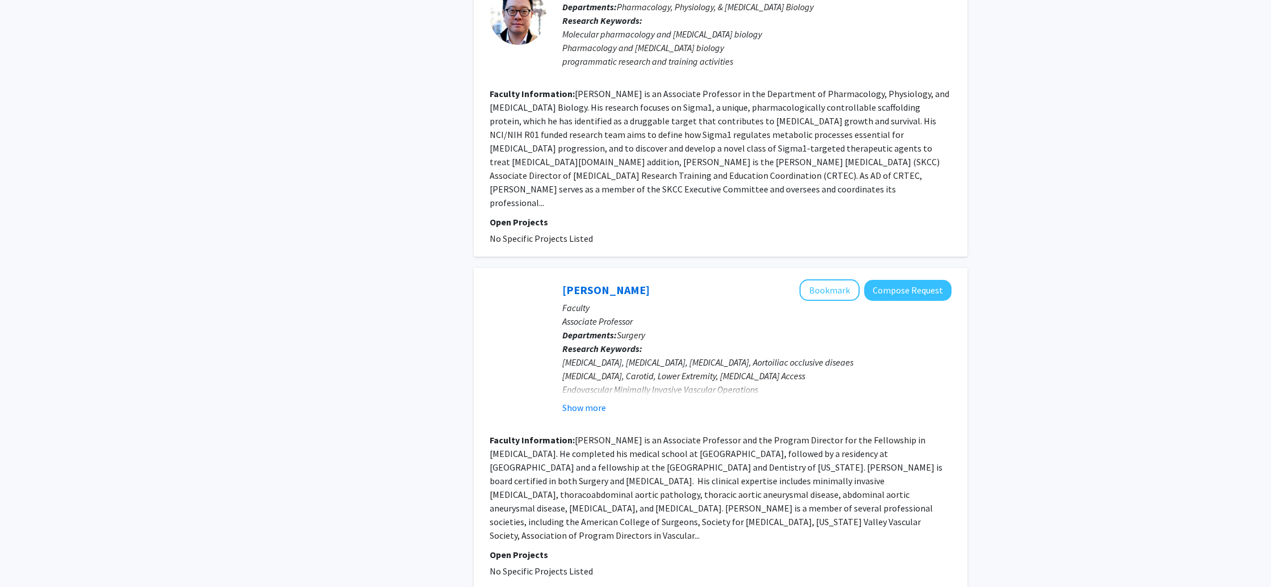
scroll to position [2367, 0]
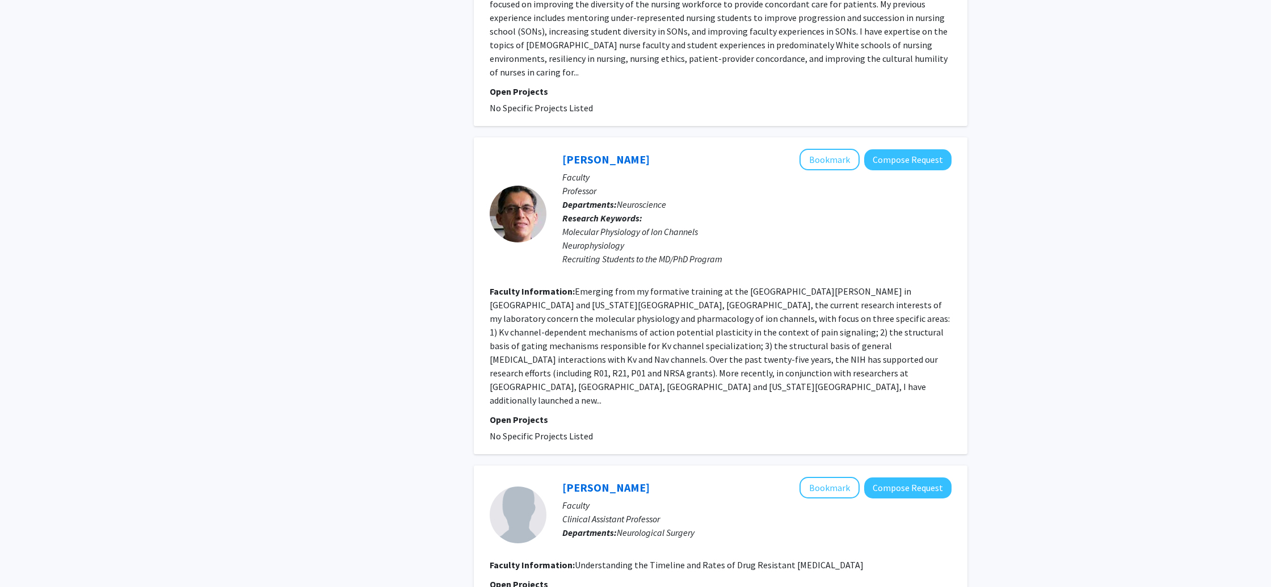
scroll to position [2054, 0]
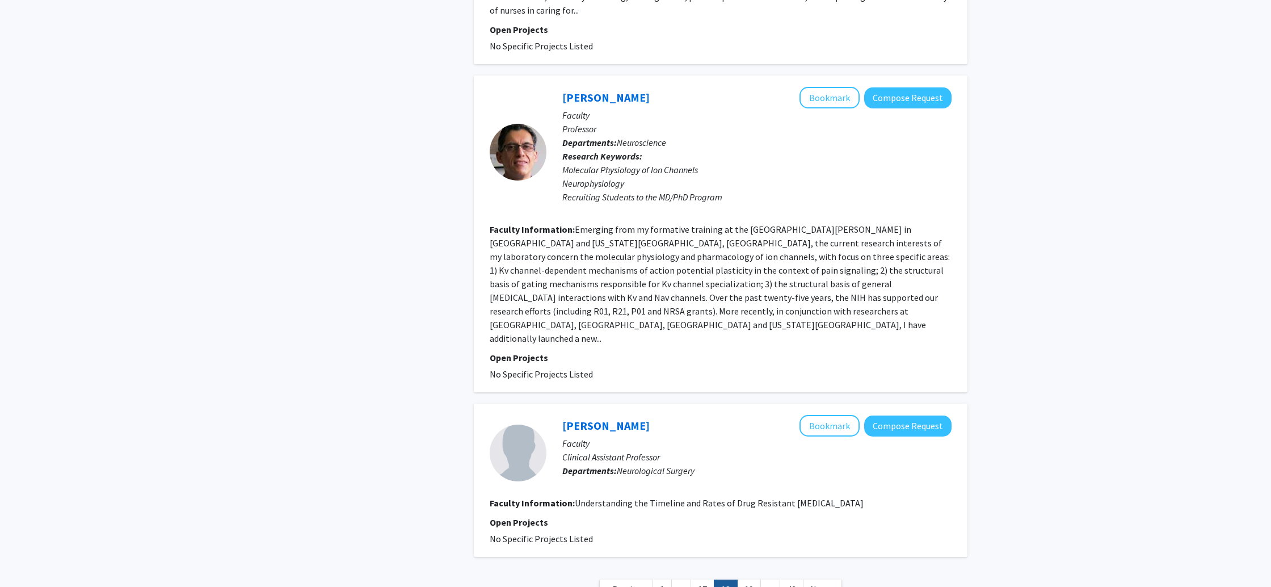
click at [748, 579] on link "19" at bounding box center [749, 589] width 24 height 20
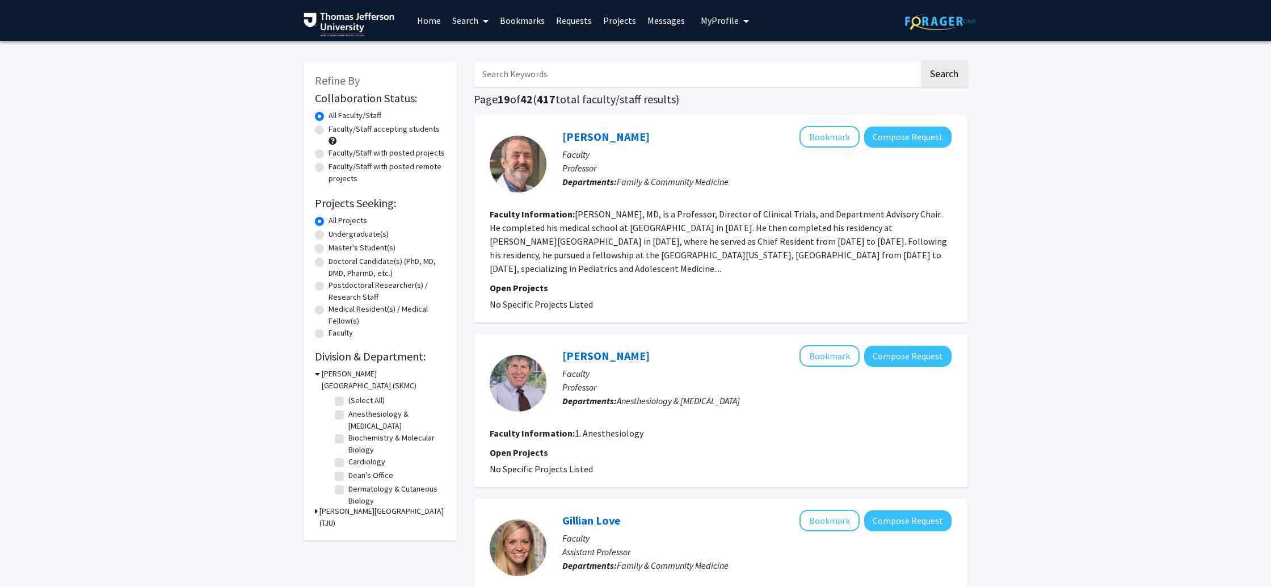
click at [793, 69] on input "Search Keywords" at bounding box center [696, 74] width 445 height 26
type input "[PERSON_NAME]"
click at [921, 61] on button "Search" at bounding box center [944, 74] width 47 height 26
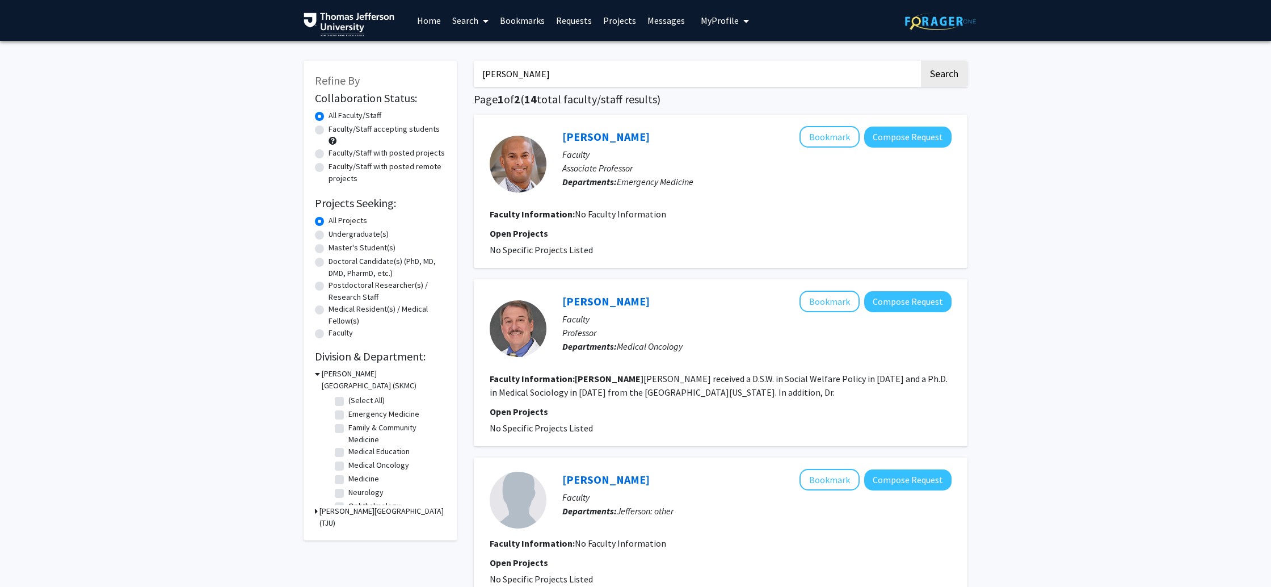
drag, startPoint x: 566, startPoint y: 73, endPoint x: 372, endPoint y: 66, distance: 194.1
paste input "[PERSON_NAME]"
type input "[PERSON_NAME]"
click at [921, 61] on button "Search" at bounding box center [944, 74] width 47 height 26
